Goal: Task Accomplishment & Management: Use online tool/utility

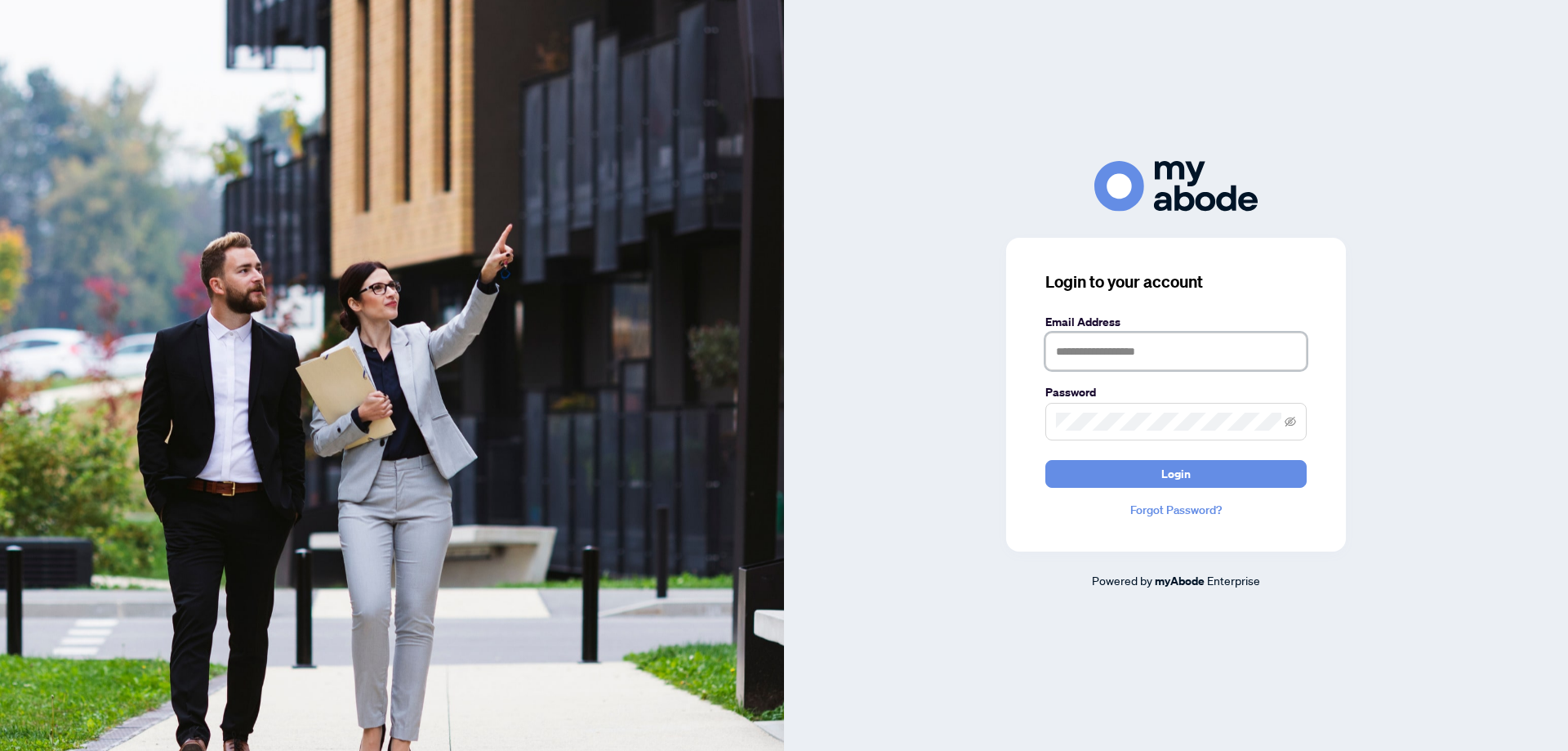
click at [1069, 360] on input "text" at bounding box center [1176, 351] width 261 height 38
type input "**********"
click at [1173, 473] on span "Login" at bounding box center [1176, 475] width 29 height 26
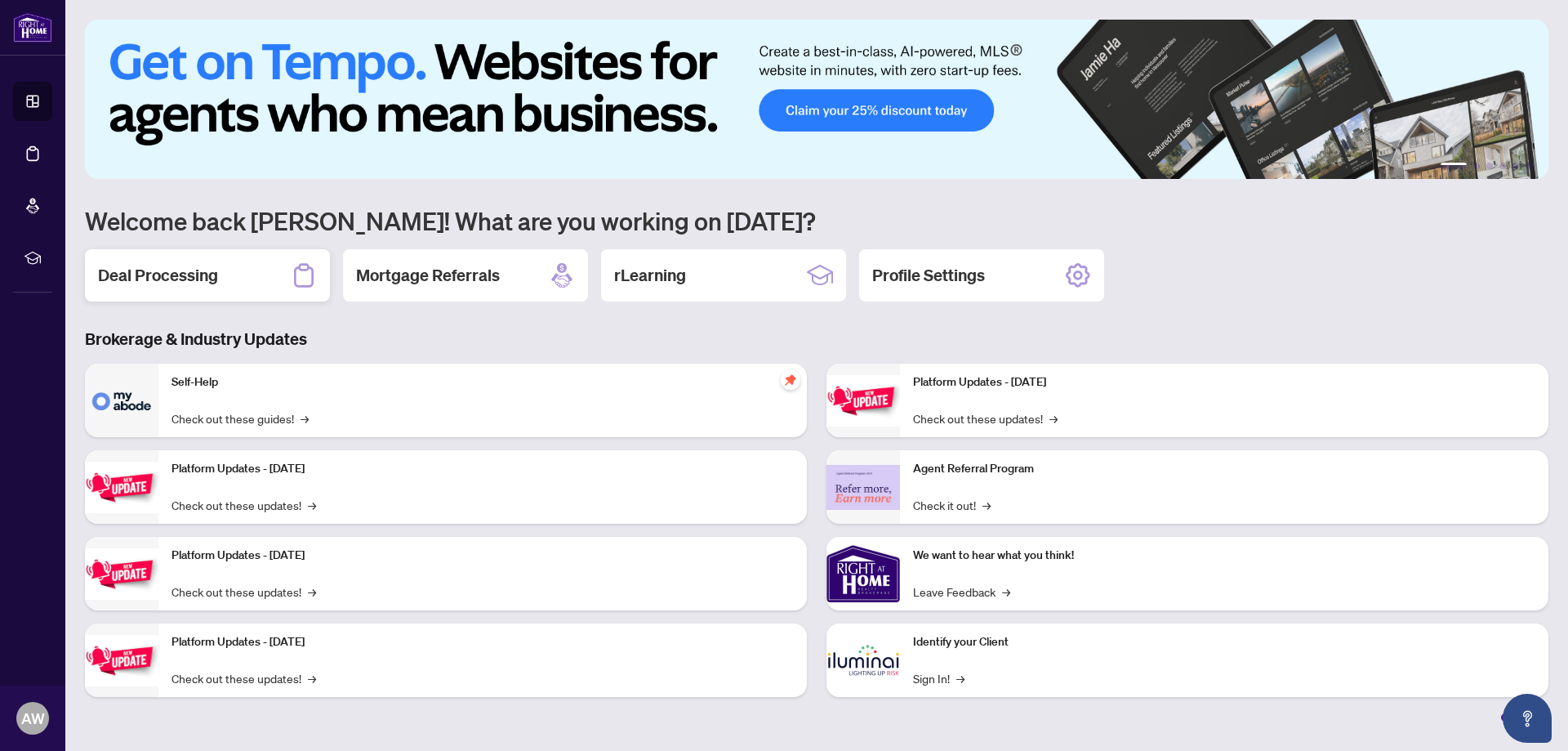
click at [158, 281] on h2 "Deal Processing" at bounding box center [158, 276] width 120 height 23
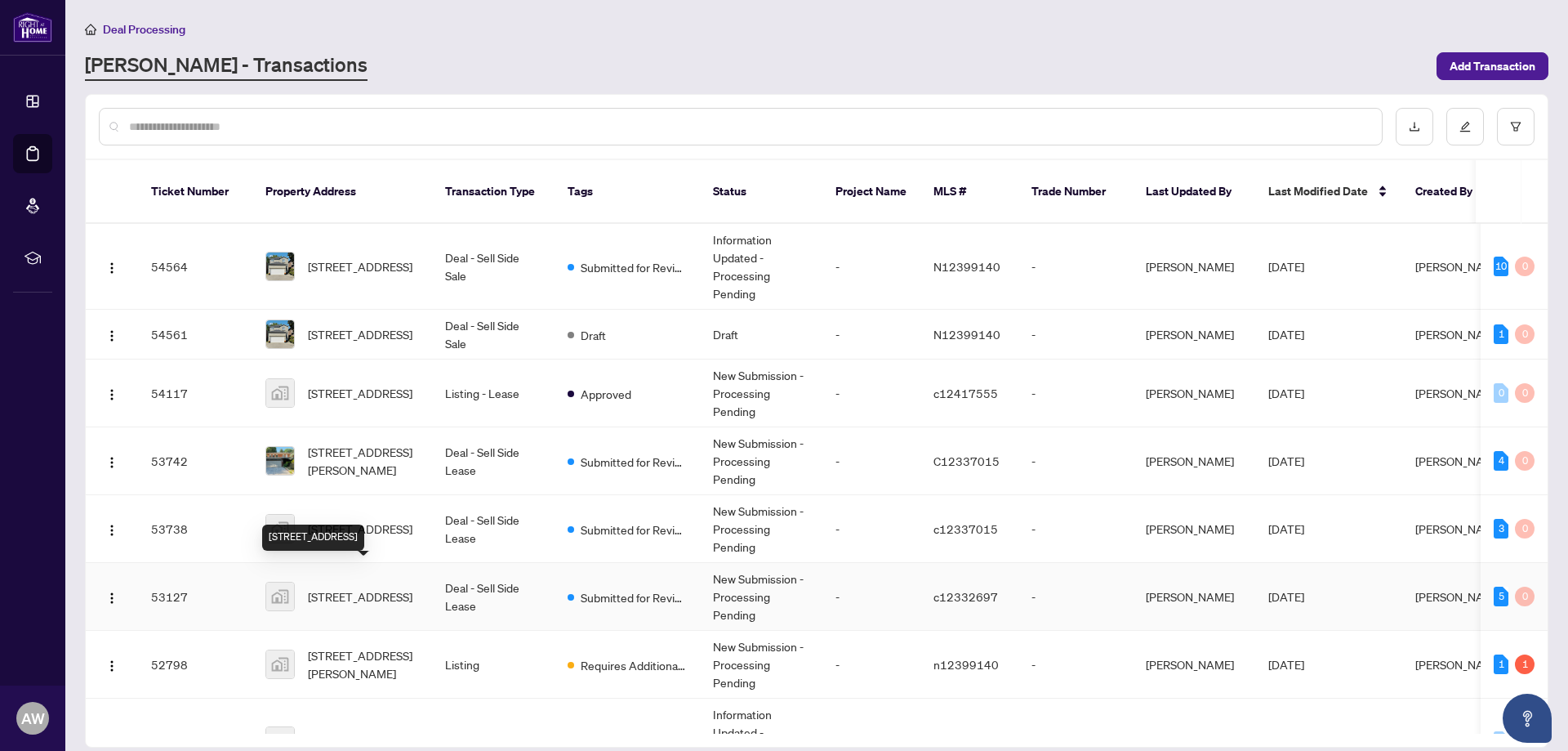
click at [374, 587] on span "11 Purple Sageway, North York, ON, Canada" at bounding box center [360, 596] width 105 height 18
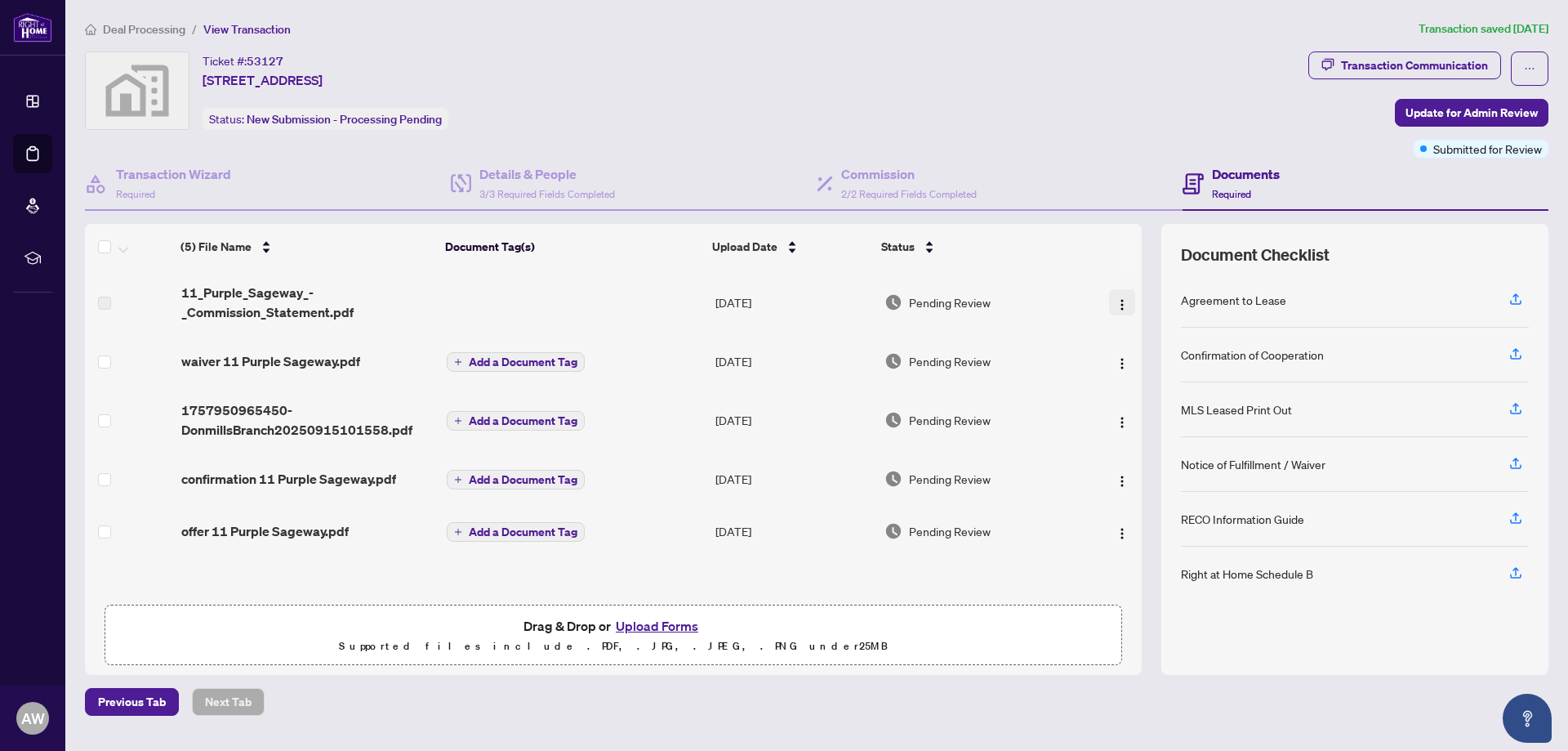
click at [1120, 306] on img "button" at bounding box center [1122, 305] width 13 height 13
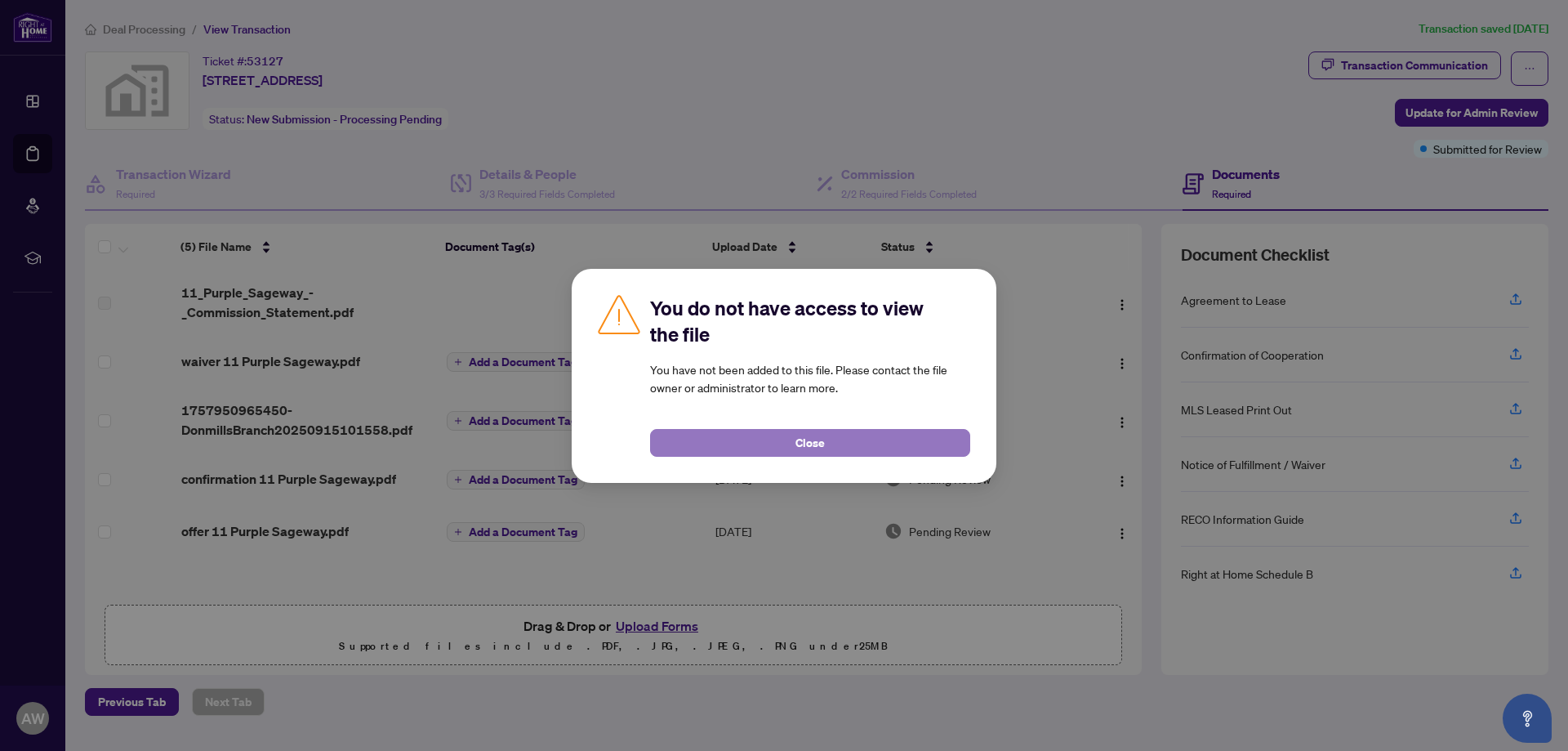
click at [840, 444] on button "Close" at bounding box center [810, 443] width 320 height 28
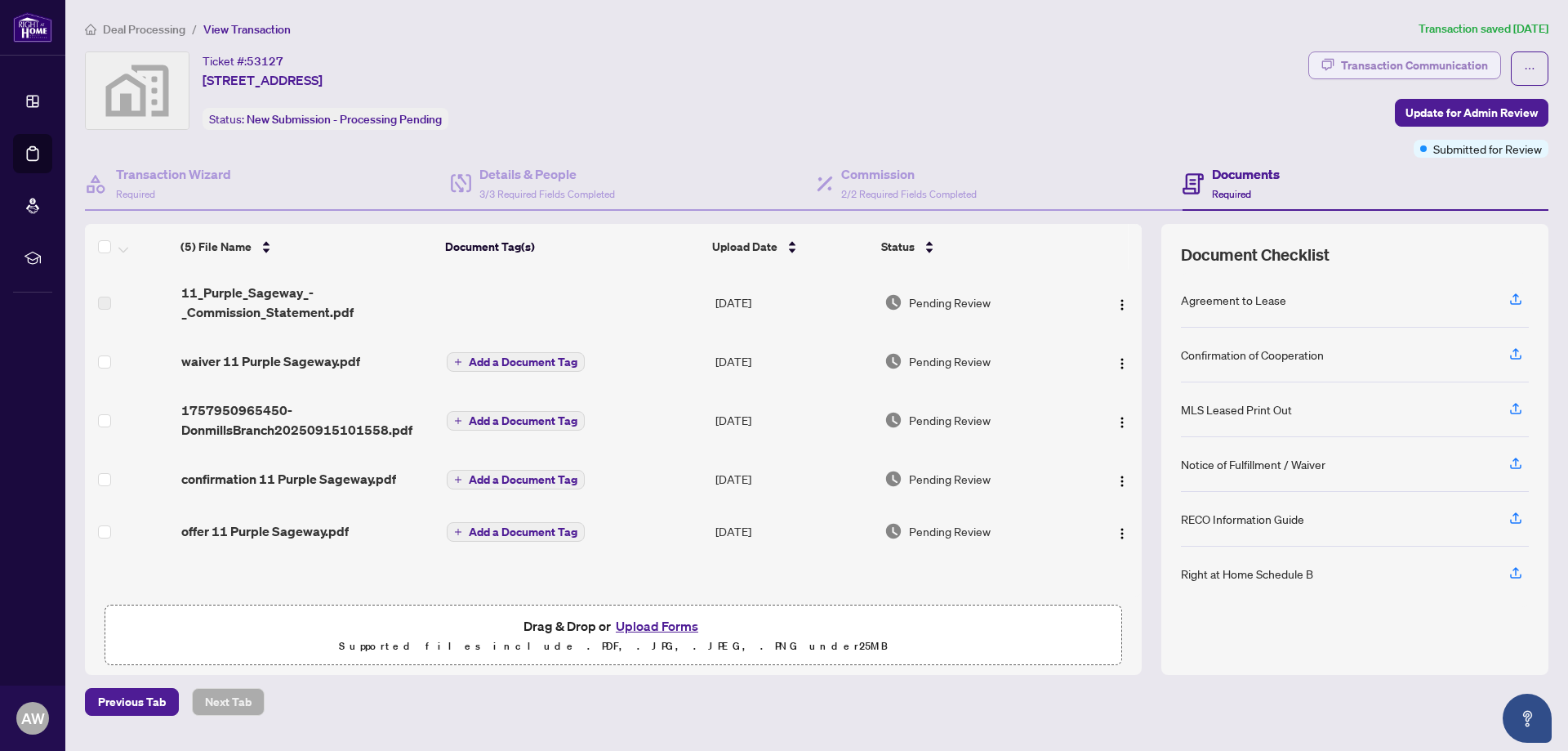
click at [1376, 63] on div "Transaction Communication" at bounding box center [1414, 65] width 147 height 26
